Goal: Navigation & Orientation: Find specific page/section

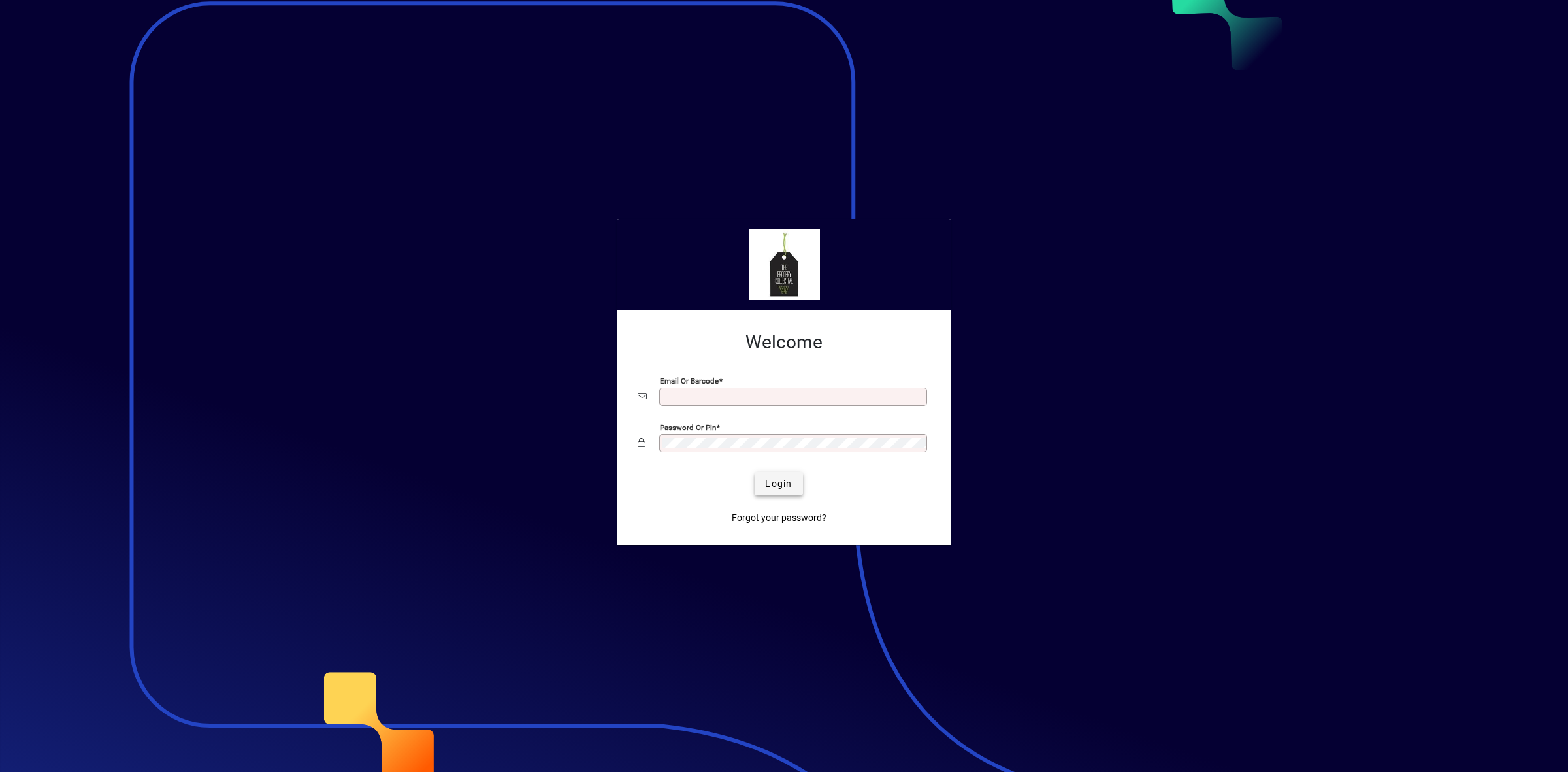
type input "**********"
click at [786, 492] on span "submit" at bounding box center [779, 484] width 47 height 32
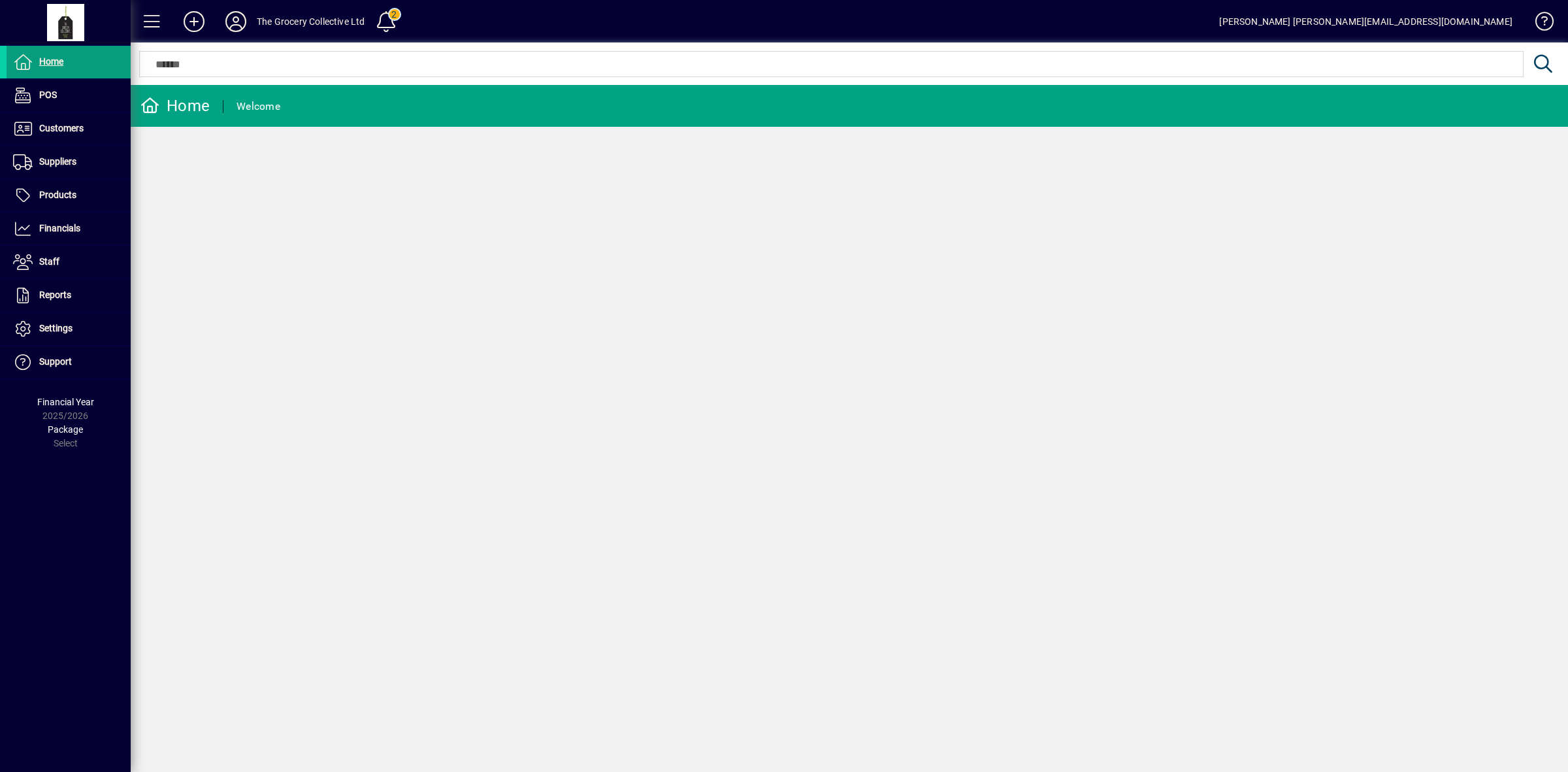
click at [232, 25] on icon at bounding box center [236, 22] width 26 height 21
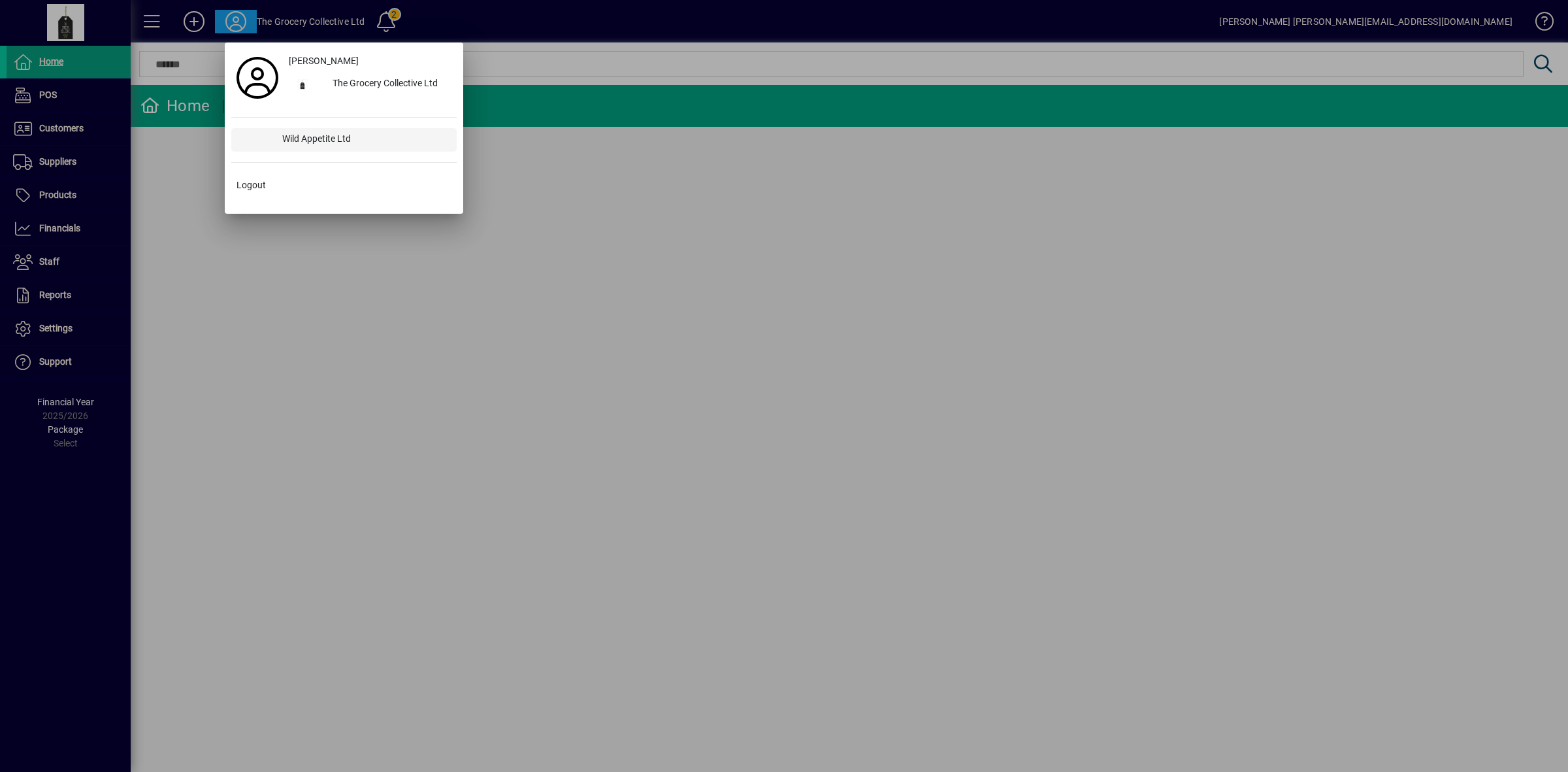
click at [306, 145] on div "Wild Appetite Ltd" at bounding box center [364, 140] width 185 height 24
